Goal: Task Accomplishment & Management: Use online tool/utility

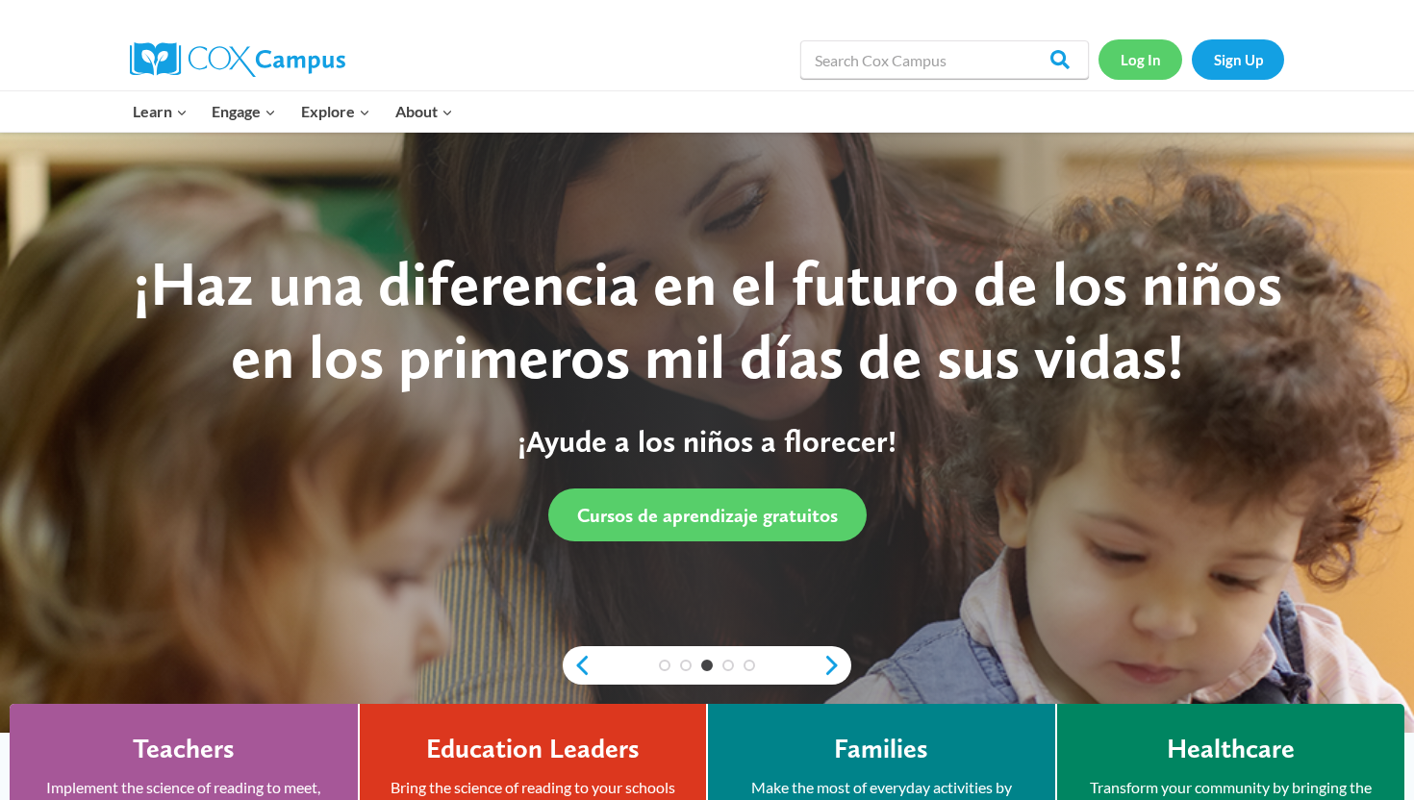
click at [770, 67] on link "Log In" at bounding box center [1141, 58] width 84 height 39
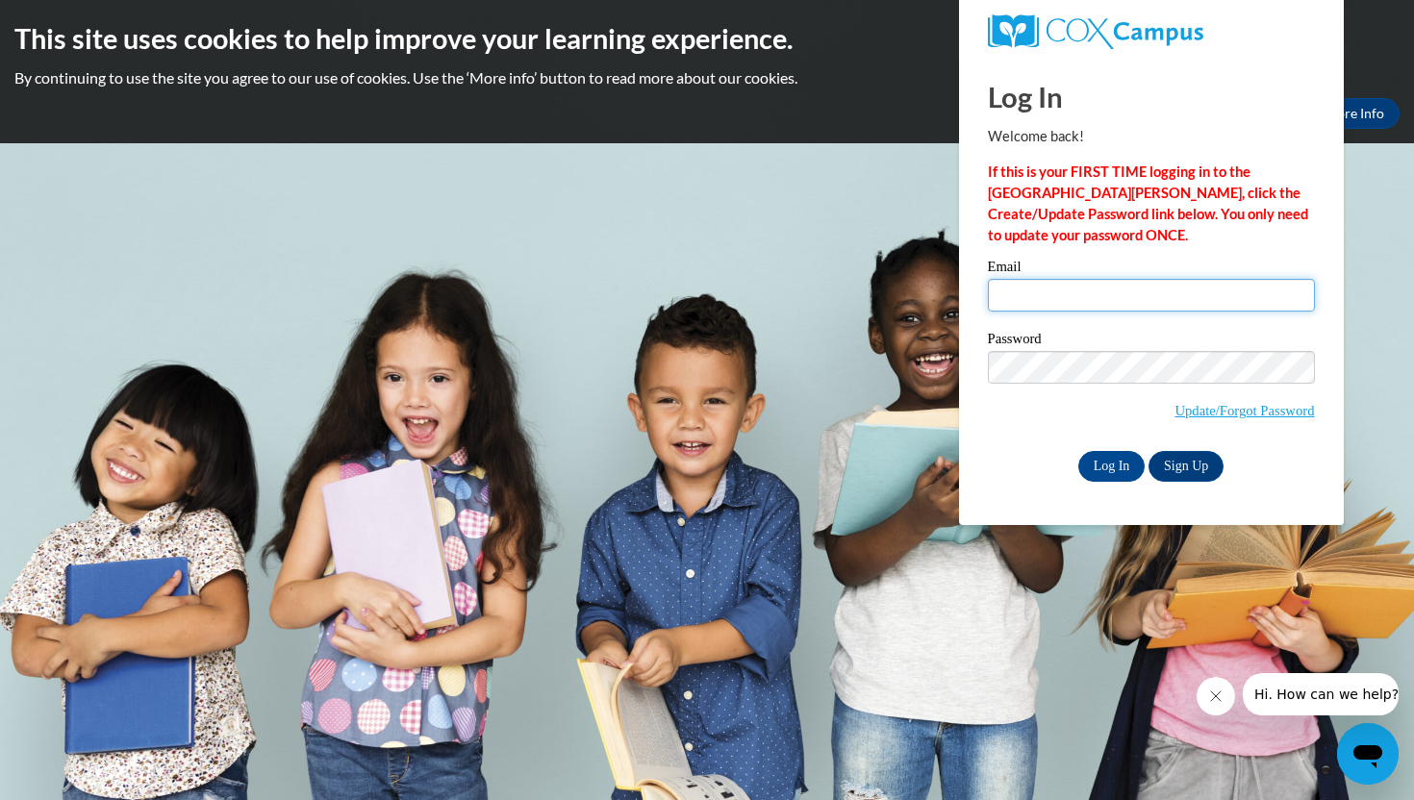
click at [1003, 299] on input "Email" at bounding box center [1151, 295] width 327 height 33
type input "lillycumbie04@gmail.com"
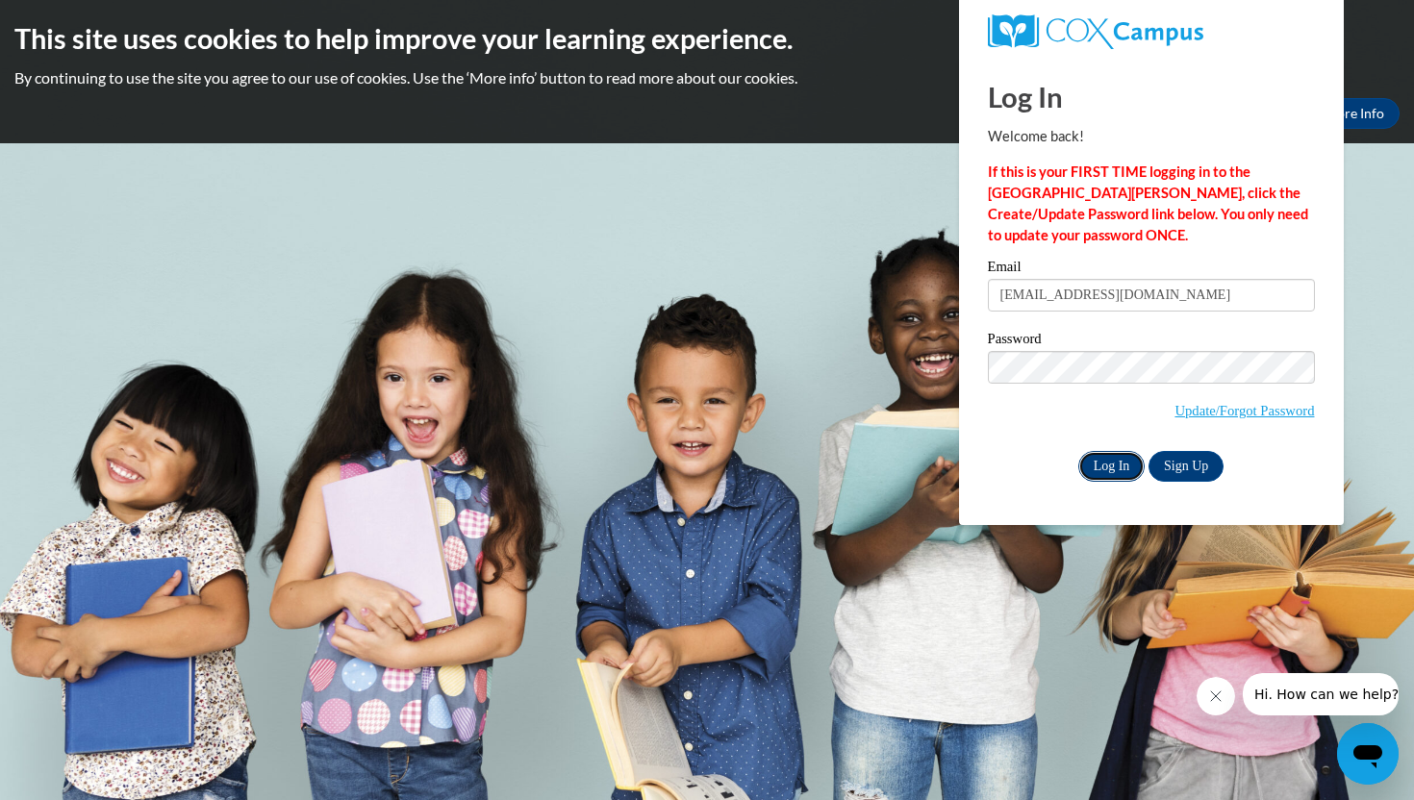
click at [1121, 465] on input "Log In" at bounding box center [1111, 466] width 67 height 31
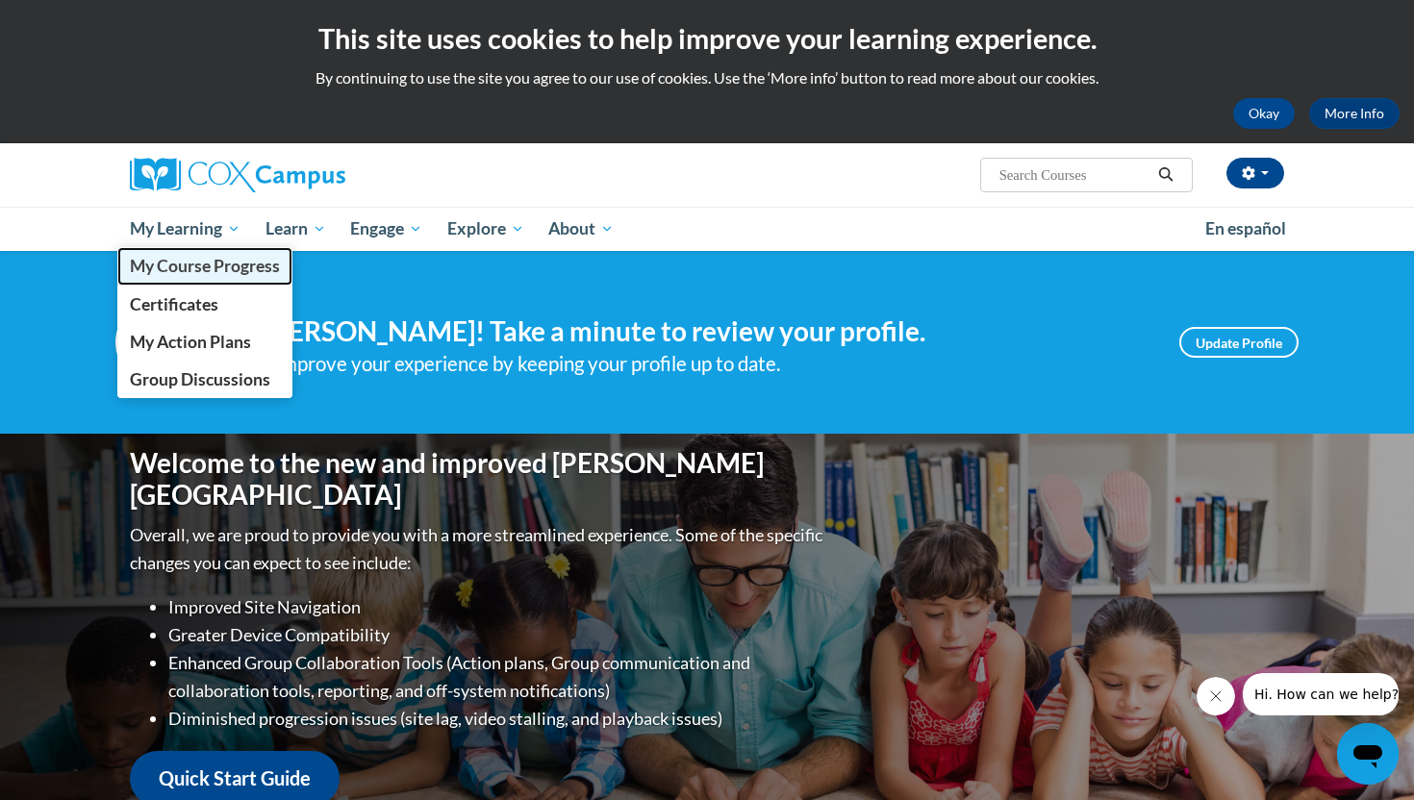
click at [209, 258] on span "My Course Progress" at bounding box center [205, 266] width 150 height 20
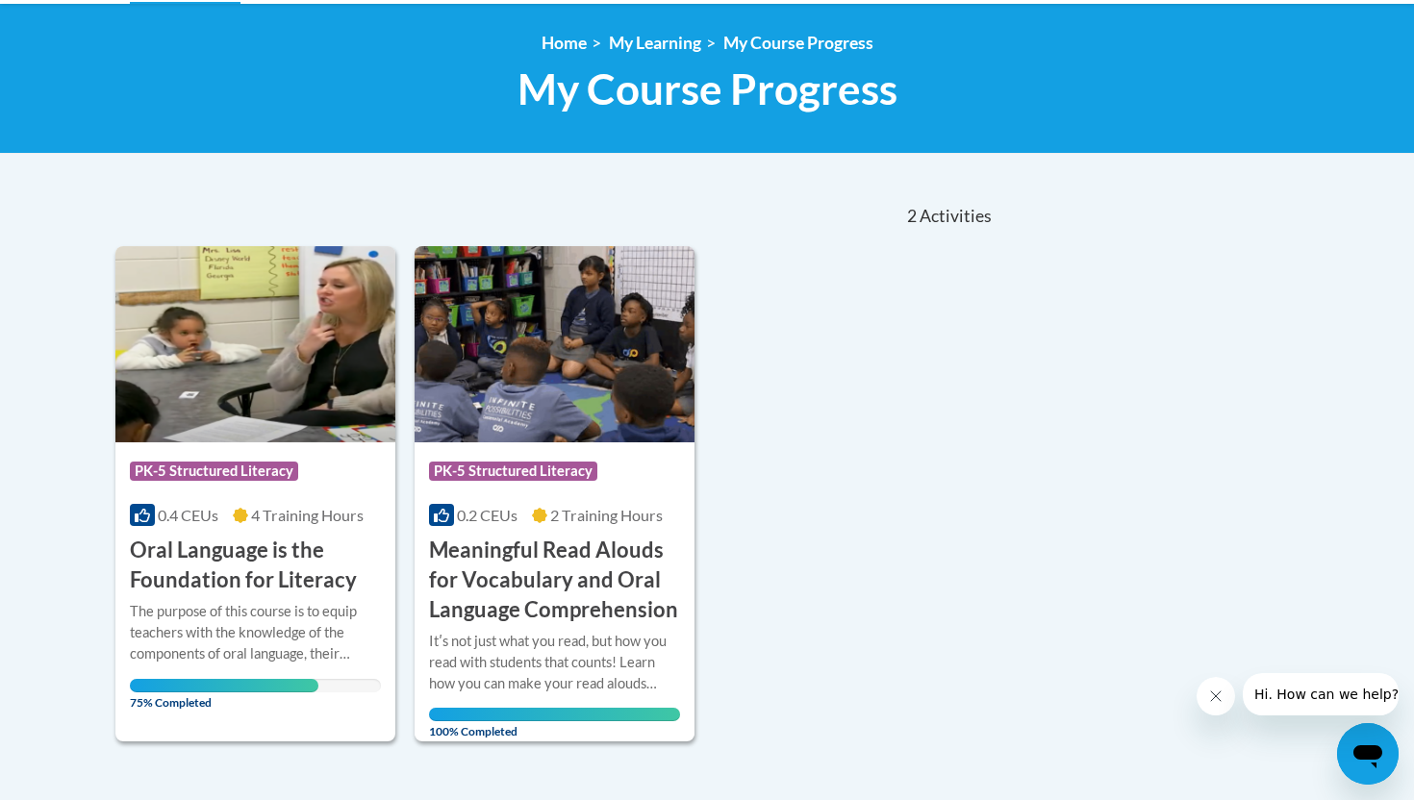
scroll to position [248, 0]
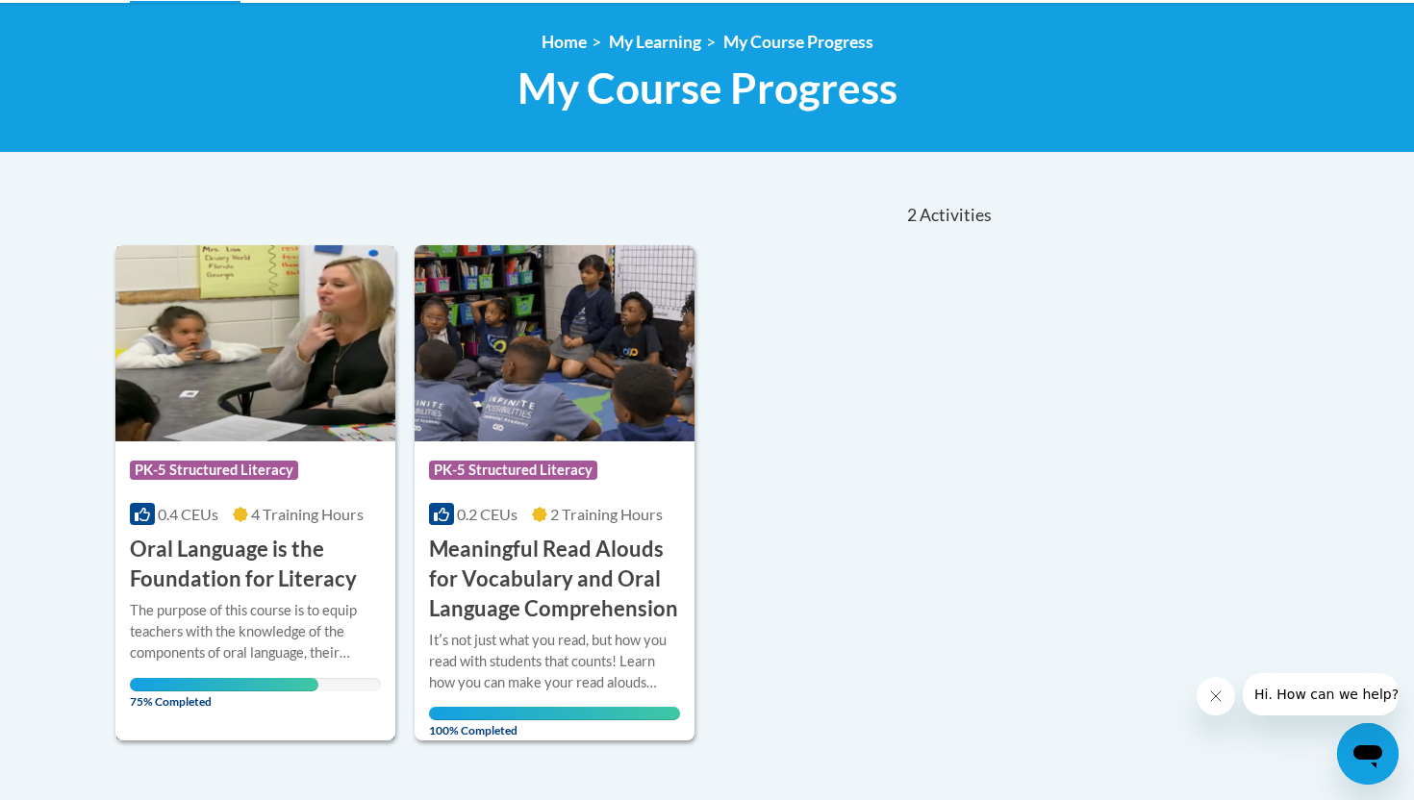
click at [210, 554] on h3 "Oral Language is the Foundation for Literacy" at bounding box center [255, 565] width 251 height 60
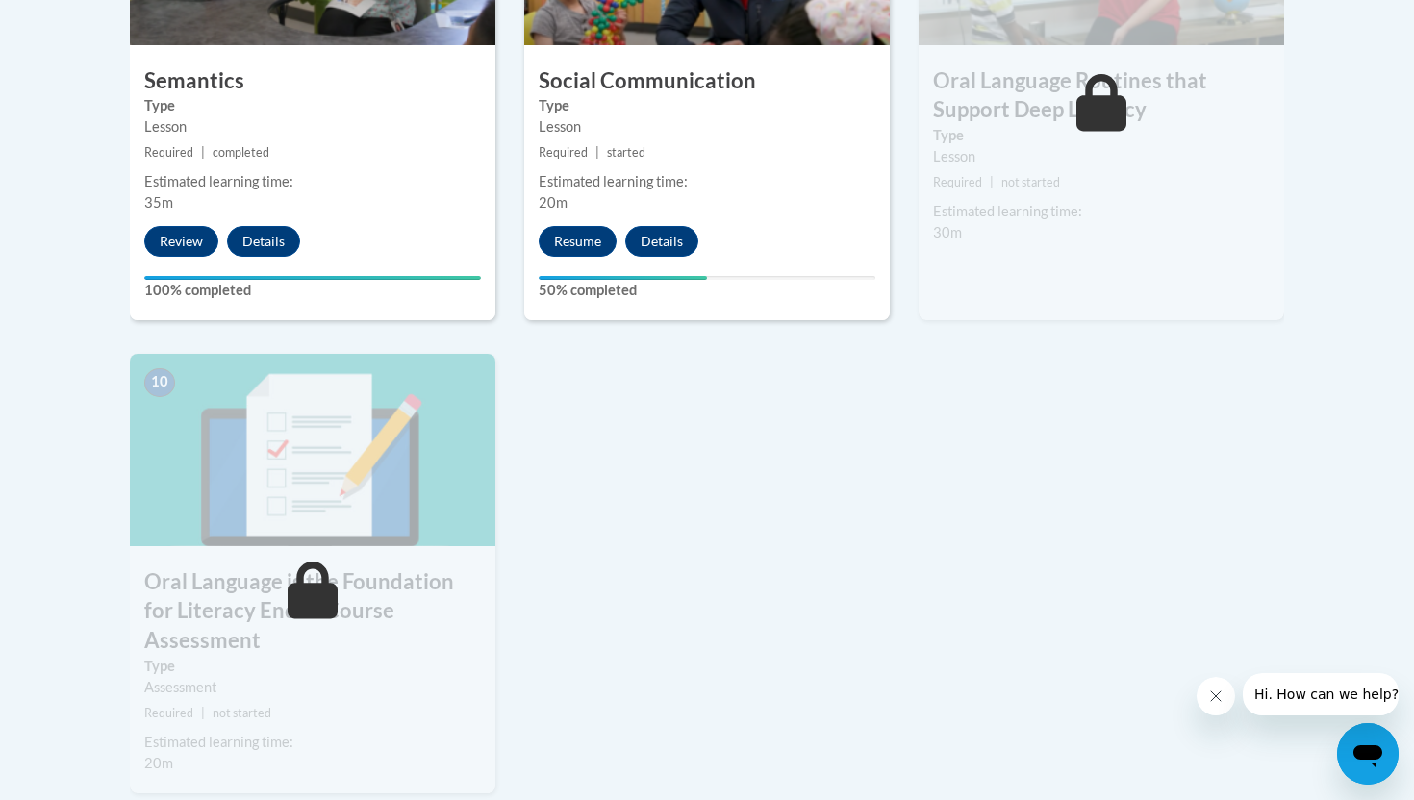
scroll to position [1870, 0]
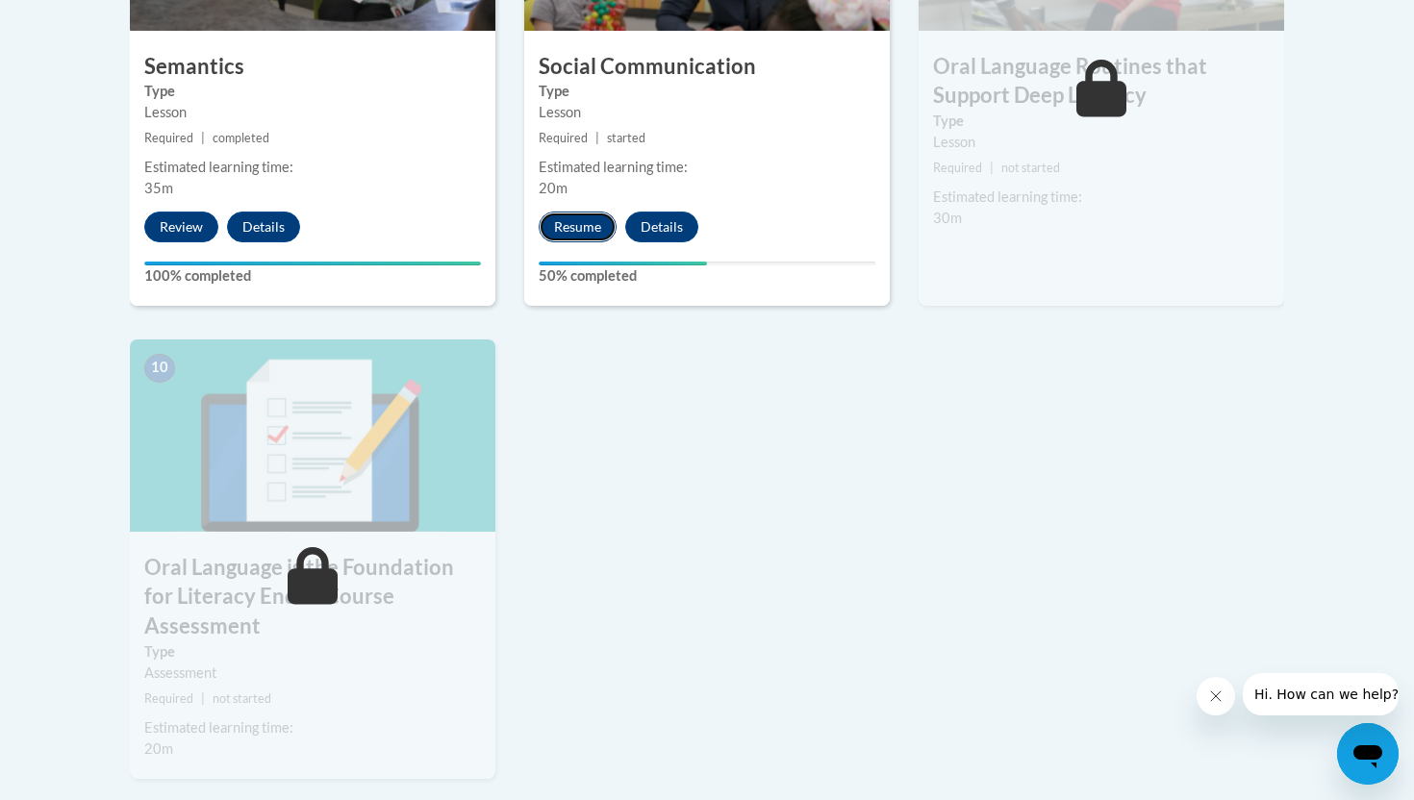
click at [581, 216] on button "Resume" at bounding box center [578, 227] width 78 height 31
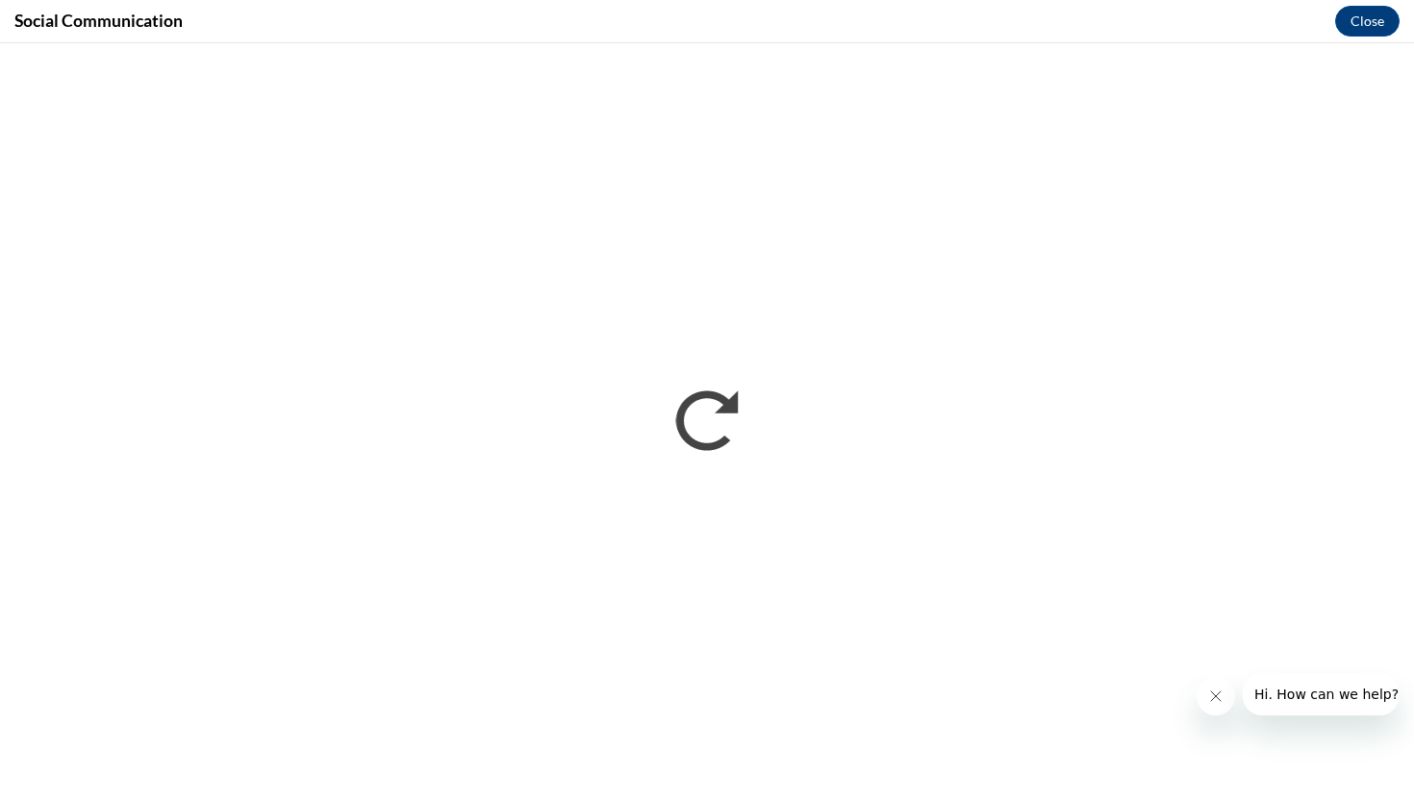
scroll to position [0, 0]
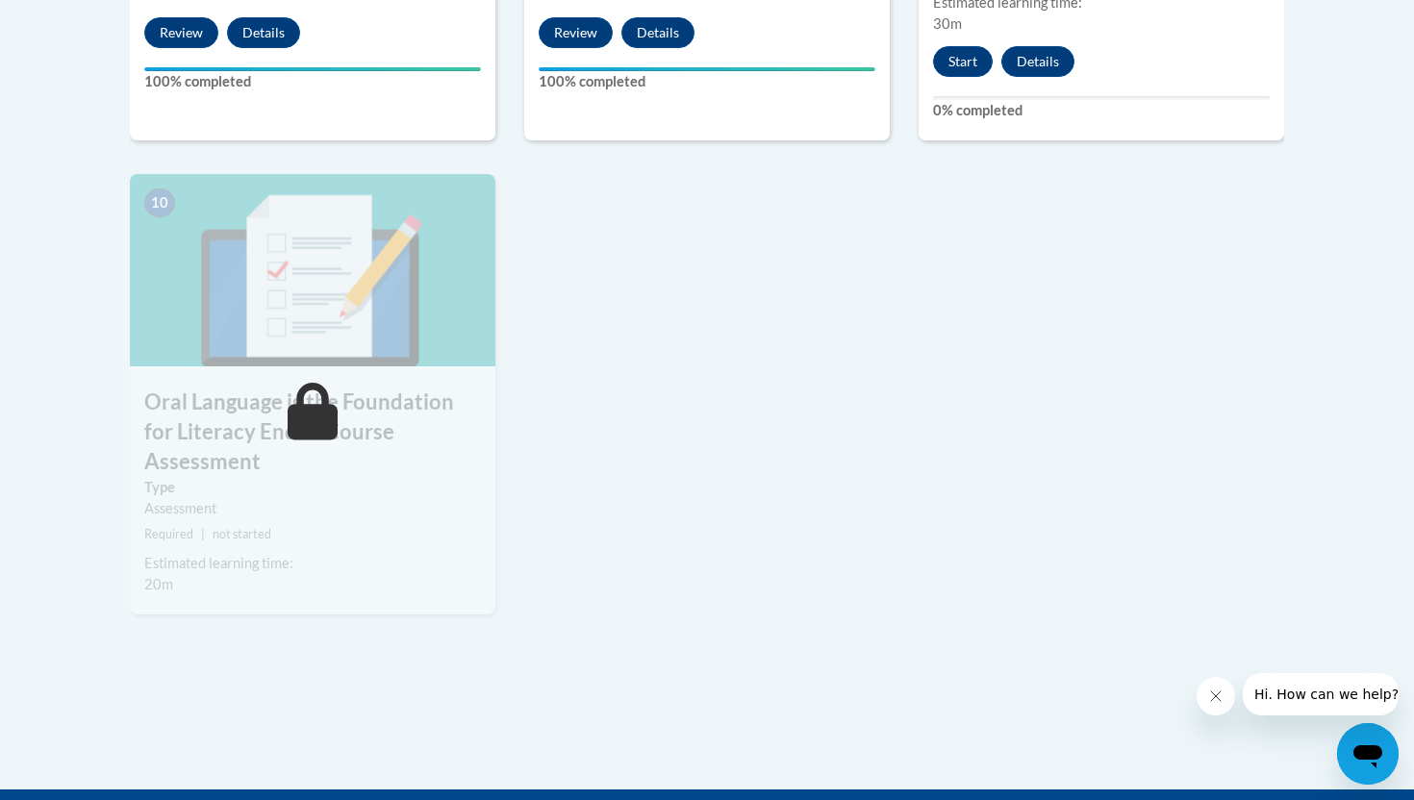
scroll to position [2083, 0]
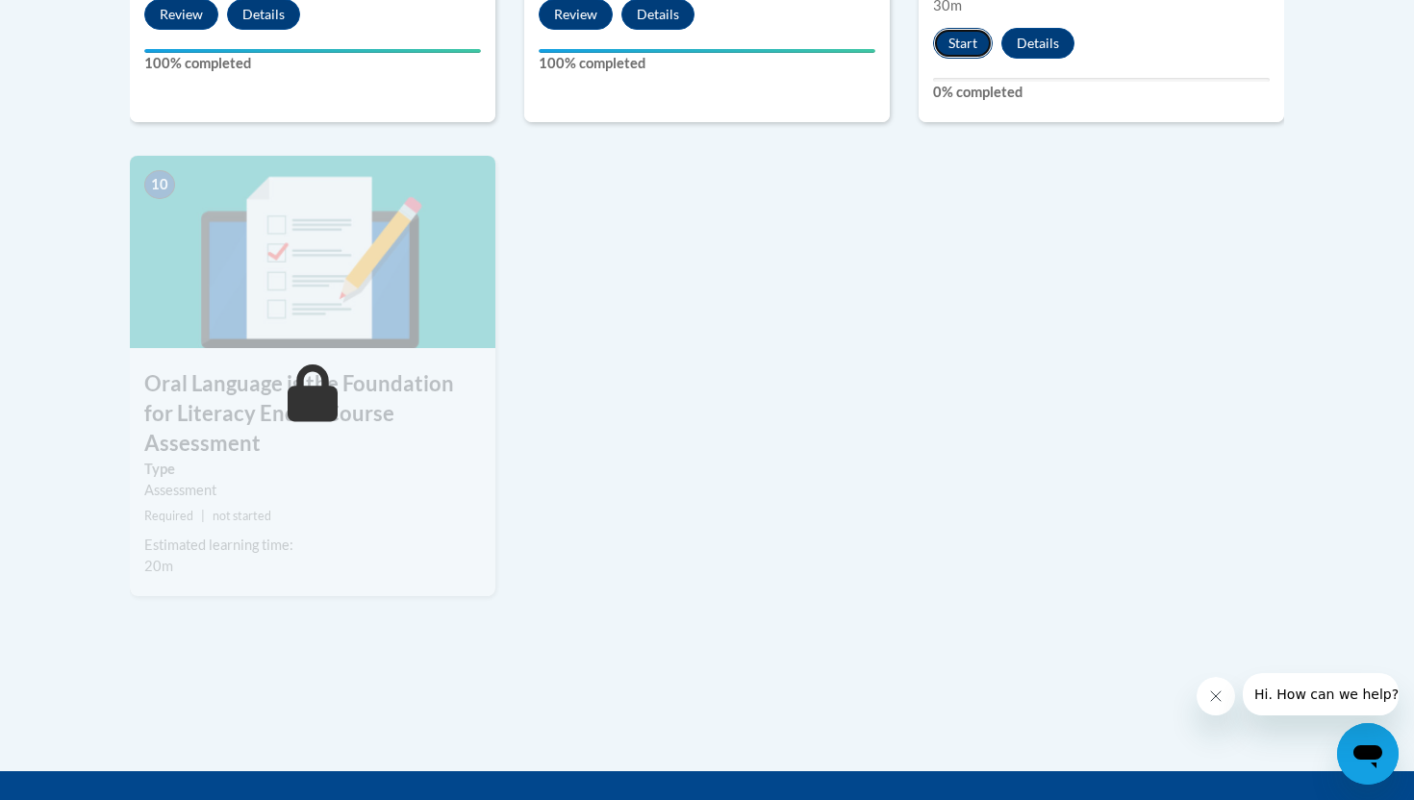
click at [955, 30] on button "Start" at bounding box center [963, 43] width 60 height 31
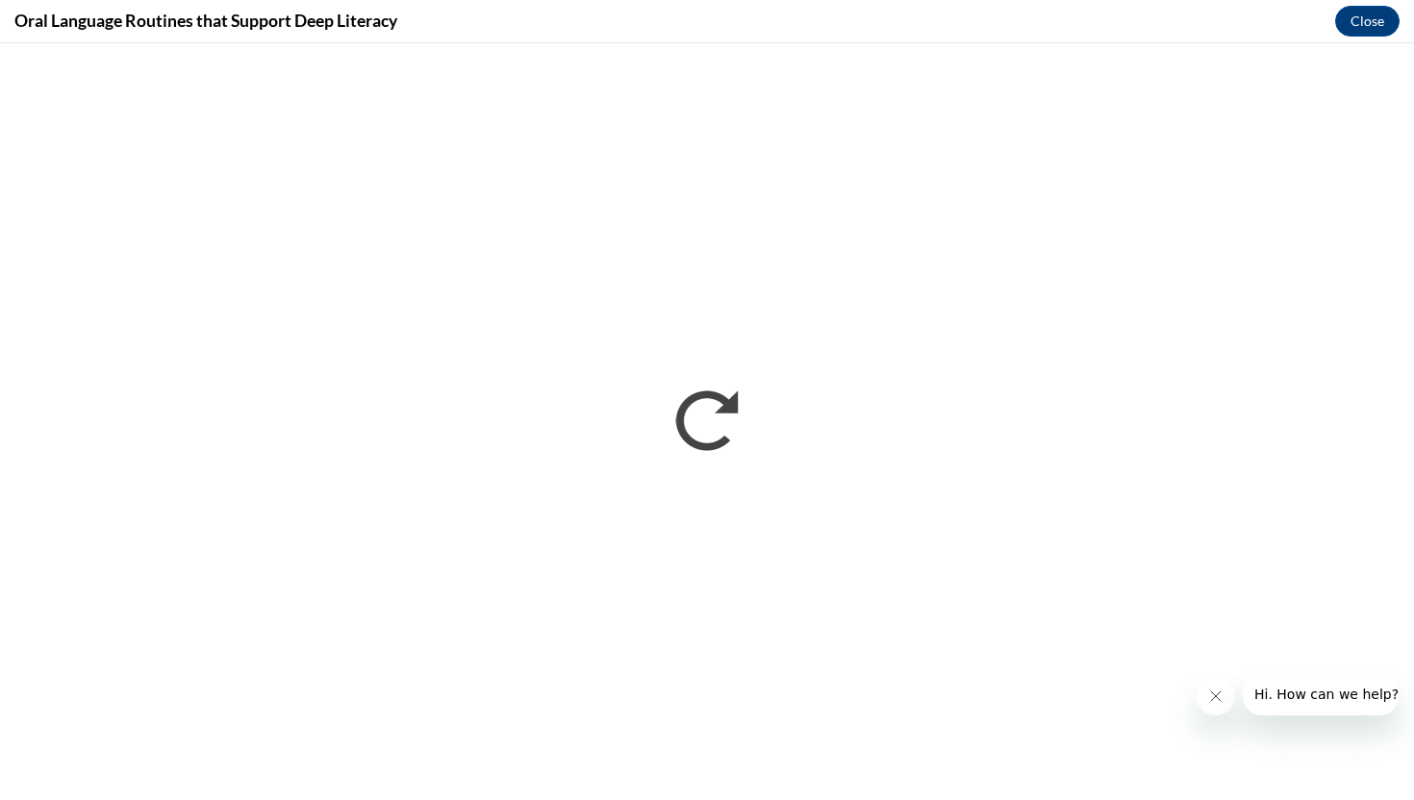
scroll to position [0, 0]
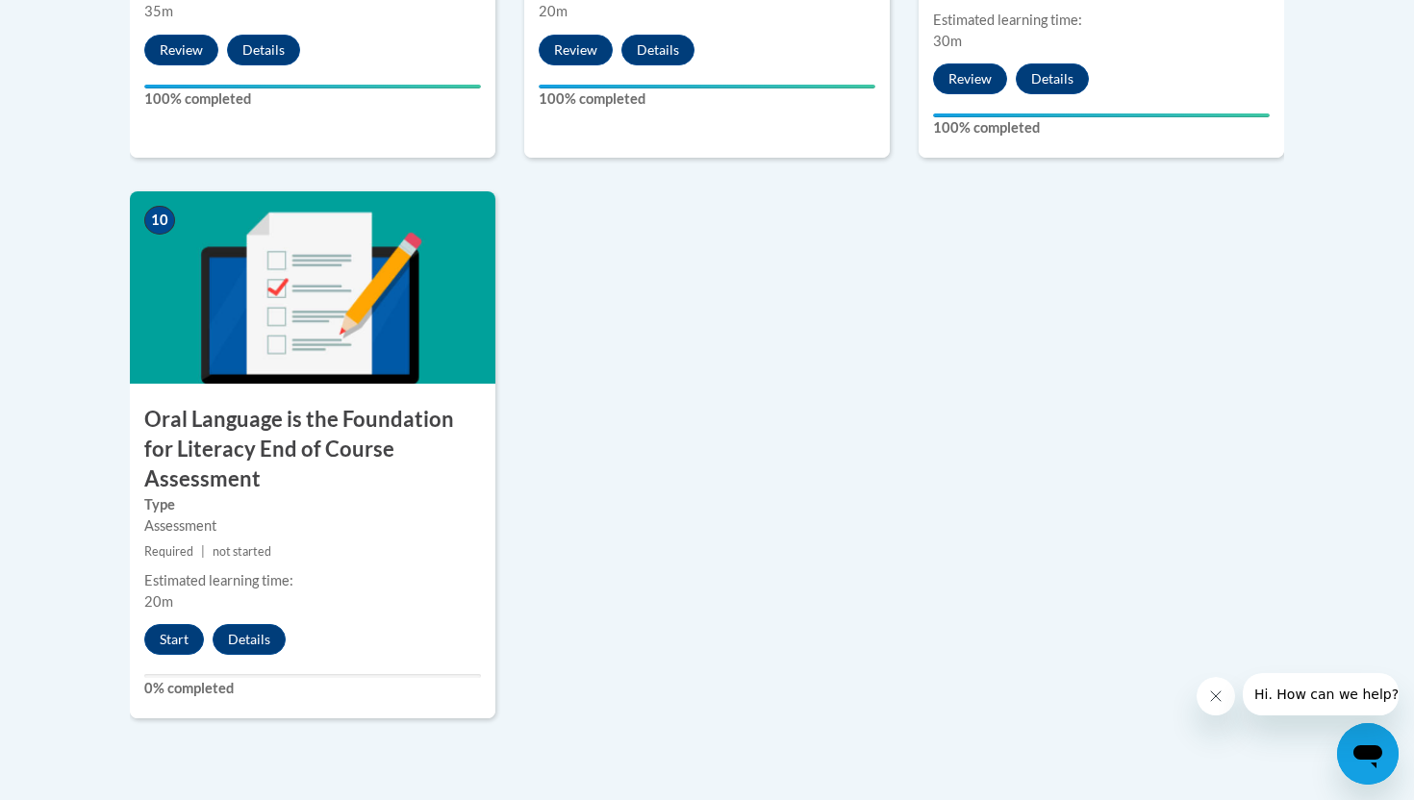
scroll to position [2046, 0]
